Goal: Task Accomplishment & Management: Use online tool/utility

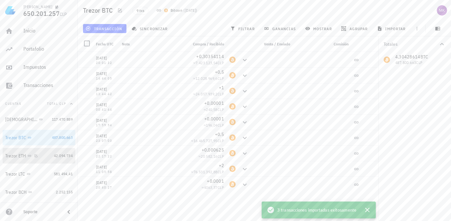
click at [23, 156] on div "Trezor ETH" at bounding box center [15, 156] width 21 height 6
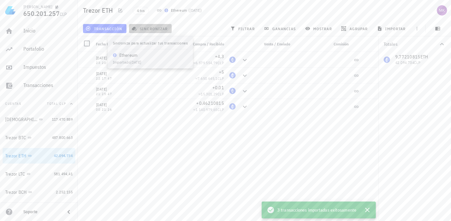
click at [152, 26] on span "sincronizar" at bounding box center [150, 28] width 35 height 5
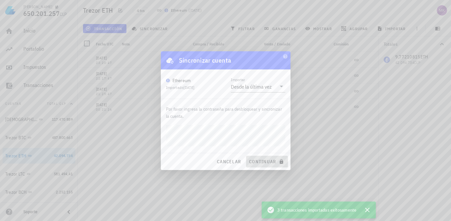
click at [263, 162] on span "continuar" at bounding box center [267, 162] width 36 height 6
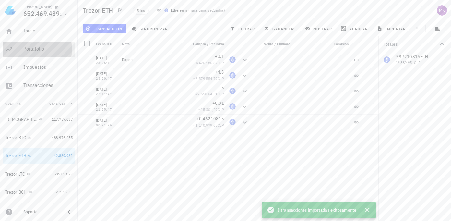
click at [29, 48] on div "Portafolio" at bounding box center [47, 49] width 49 height 6
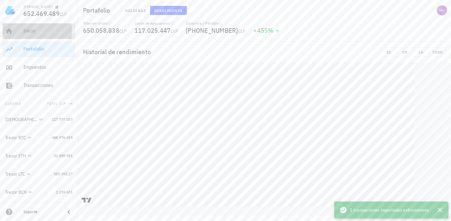
click at [30, 32] on div "Inicio" at bounding box center [47, 31] width 49 height 6
